Goal: Information Seeking & Learning: Learn about a topic

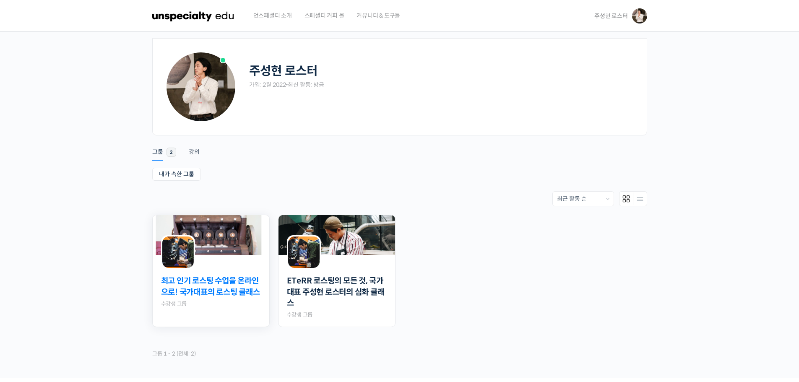
click at [189, 283] on link "최고 인기 로스팅 수업을 온라인으로! 국가대표의 로스팅 클래스" at bounding box center [211, 287] width 100 height 22
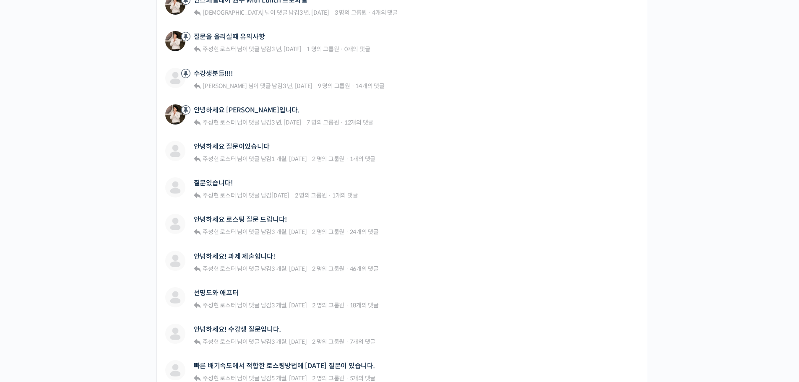
scroll to position [280, 0]
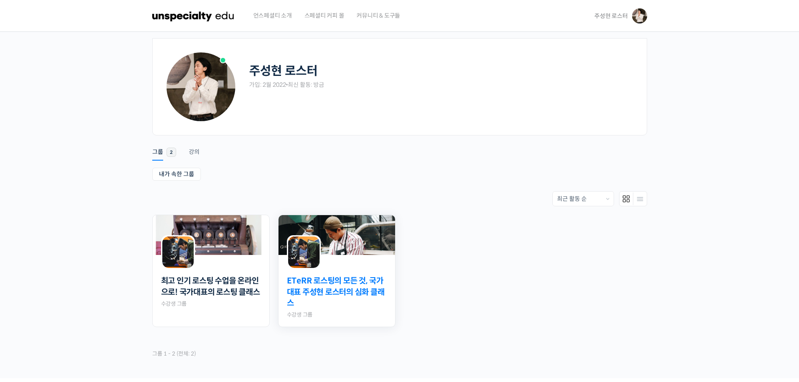
click at [356, 279] on link "ETeRR 로스팅의 모든 것, 국가대표 주성현 로스터의 심화 클래스" at bounding box center [337, 293] width 100 height 34
